Goal: Task Accomplishment & Management: Manage account settings

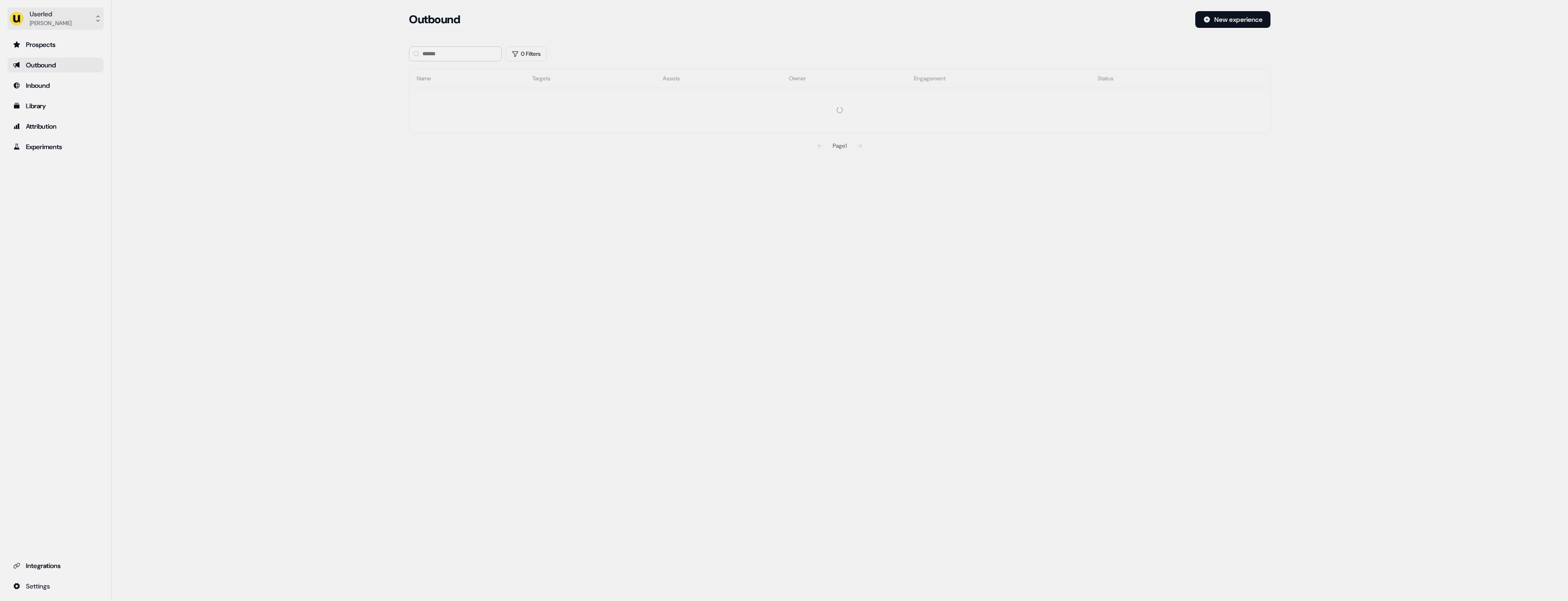
click at [67, 28] on button "Userled [PERSON_NAME]" at bounding box center [55, 18] width 96 height 23
click at [72, 40] on div "Impersonate (Admin)" at bounding box center [55, 43] width 88 height 16
click at [491, 65] on icon "button" at bounding box center [492, 65] width 11 height 7
click at [445, 83] on input "text" at bounding box center [461, 82] width 81 height 16
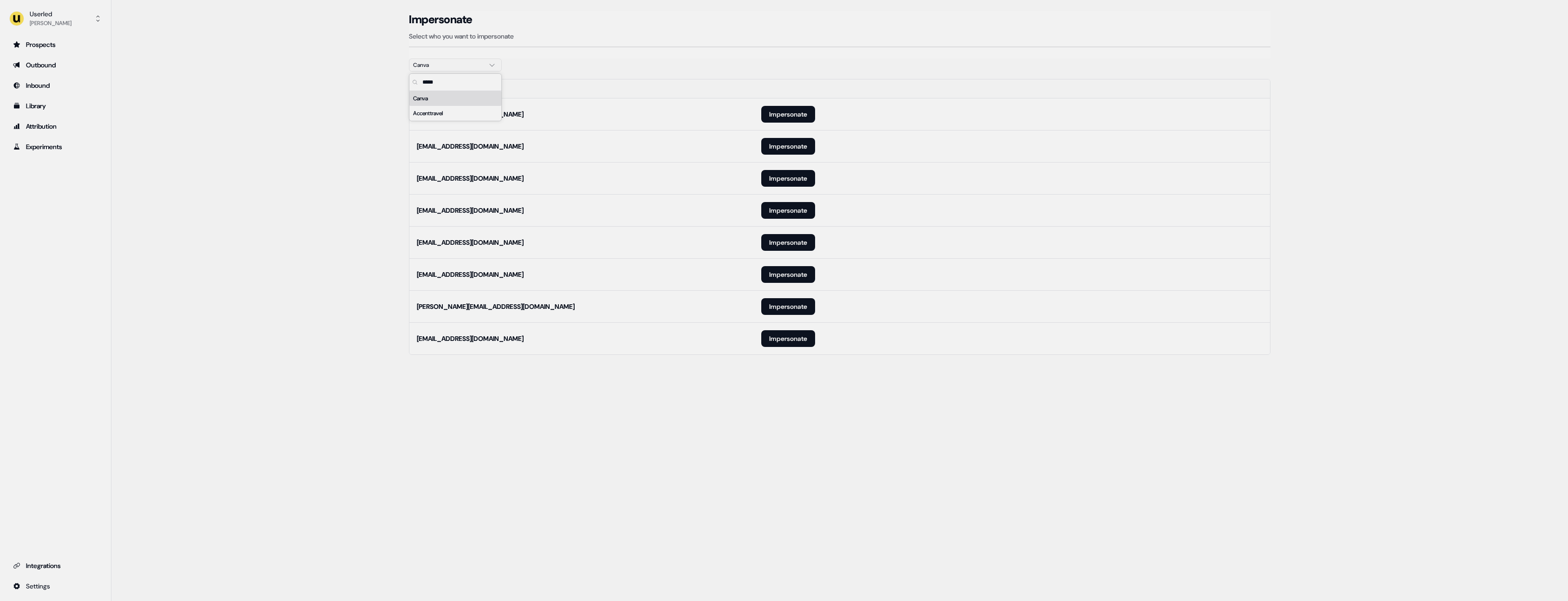
type input "*****"
click at [261, 199] on main "Loading... Impersonate Select who you want to impersonate Canva Email [EMAIL_AD…" at bounding box center [839, 195] width 1457 height 370
click at [792, 337] on button "Impersonate" at bounding box center [788, 338] width 54 height 16
